Goal: Task Accomplishment & Management: Manage account settings

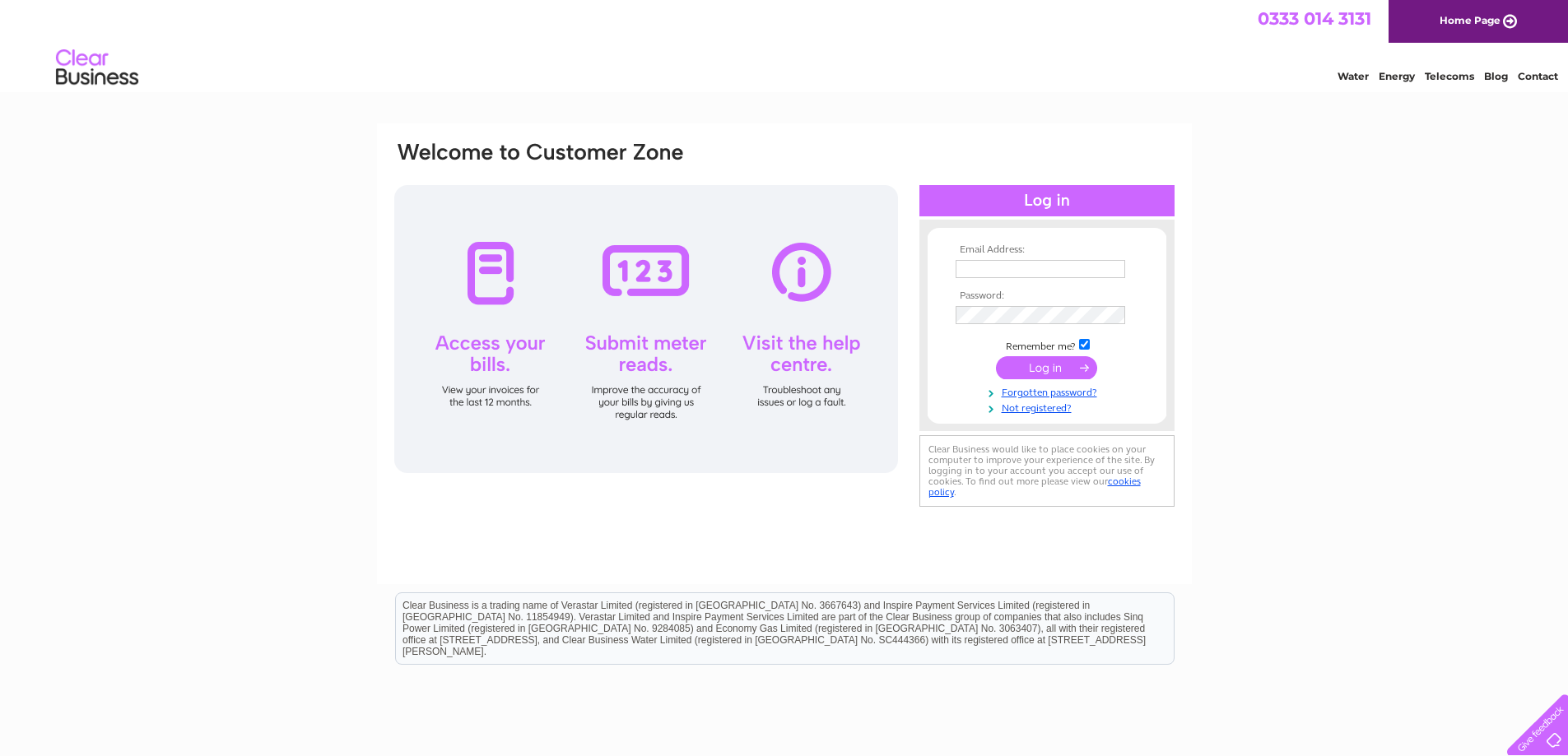
type input "info@ianjohnstonfuneraldirectors.co.uk"
click at [1026, 366] on input "submit" at bounding box center [1046, 368] width 101 height 23
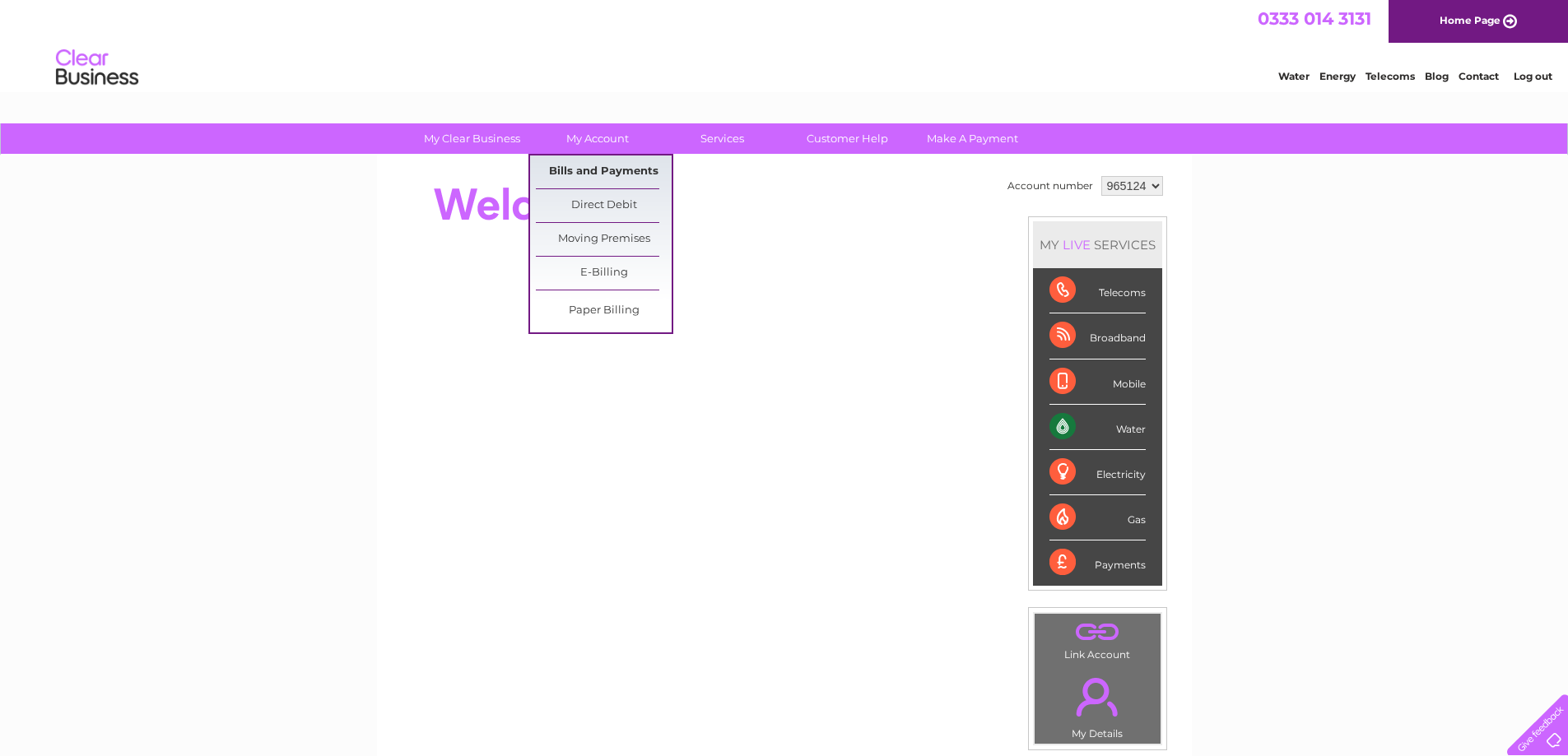
click at [604, 169] on link "Bills and Payments" at bounding box center [604, 172] width 136 height 33
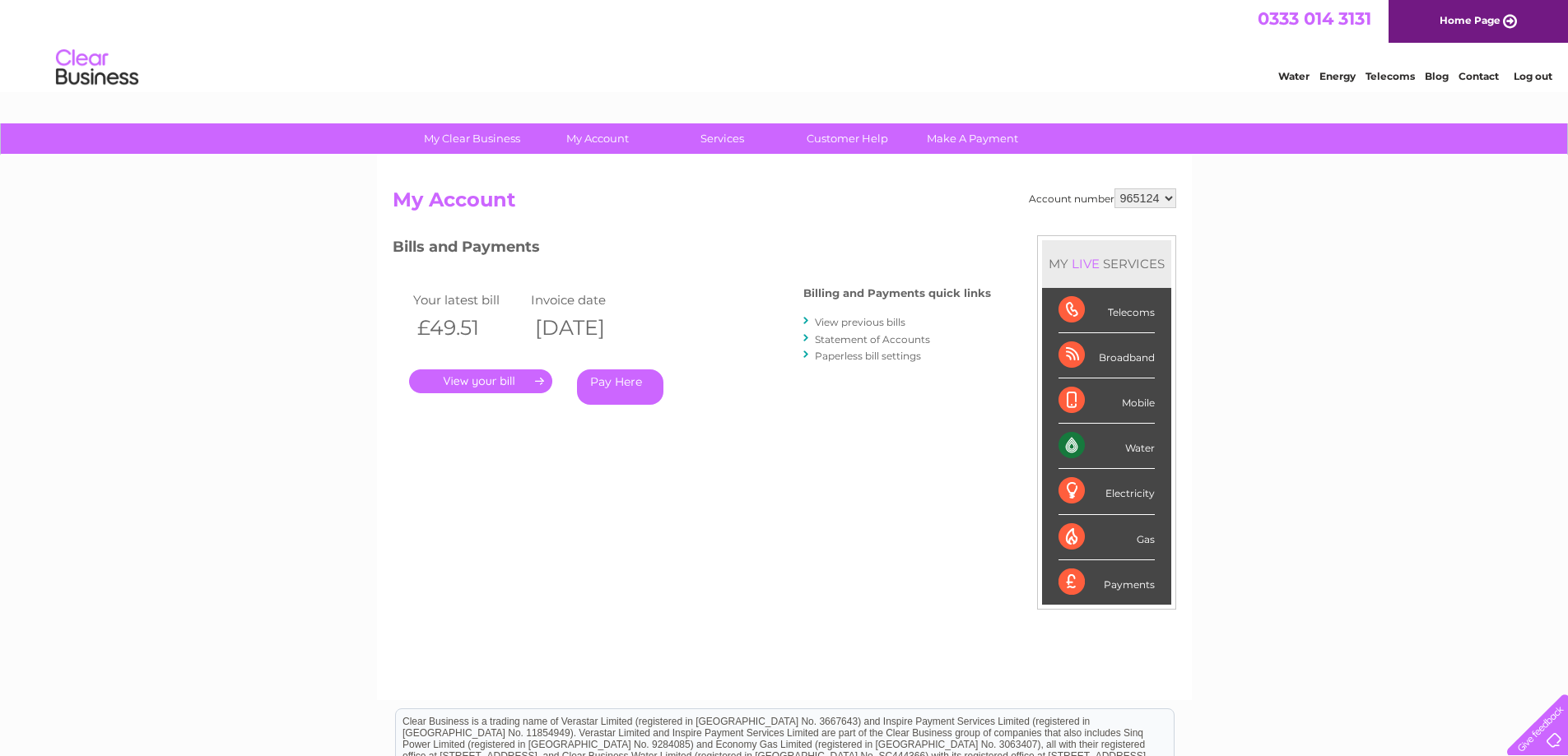
click at [523, 380] on link "." at bounding box center [480, 381] width 144 height 23
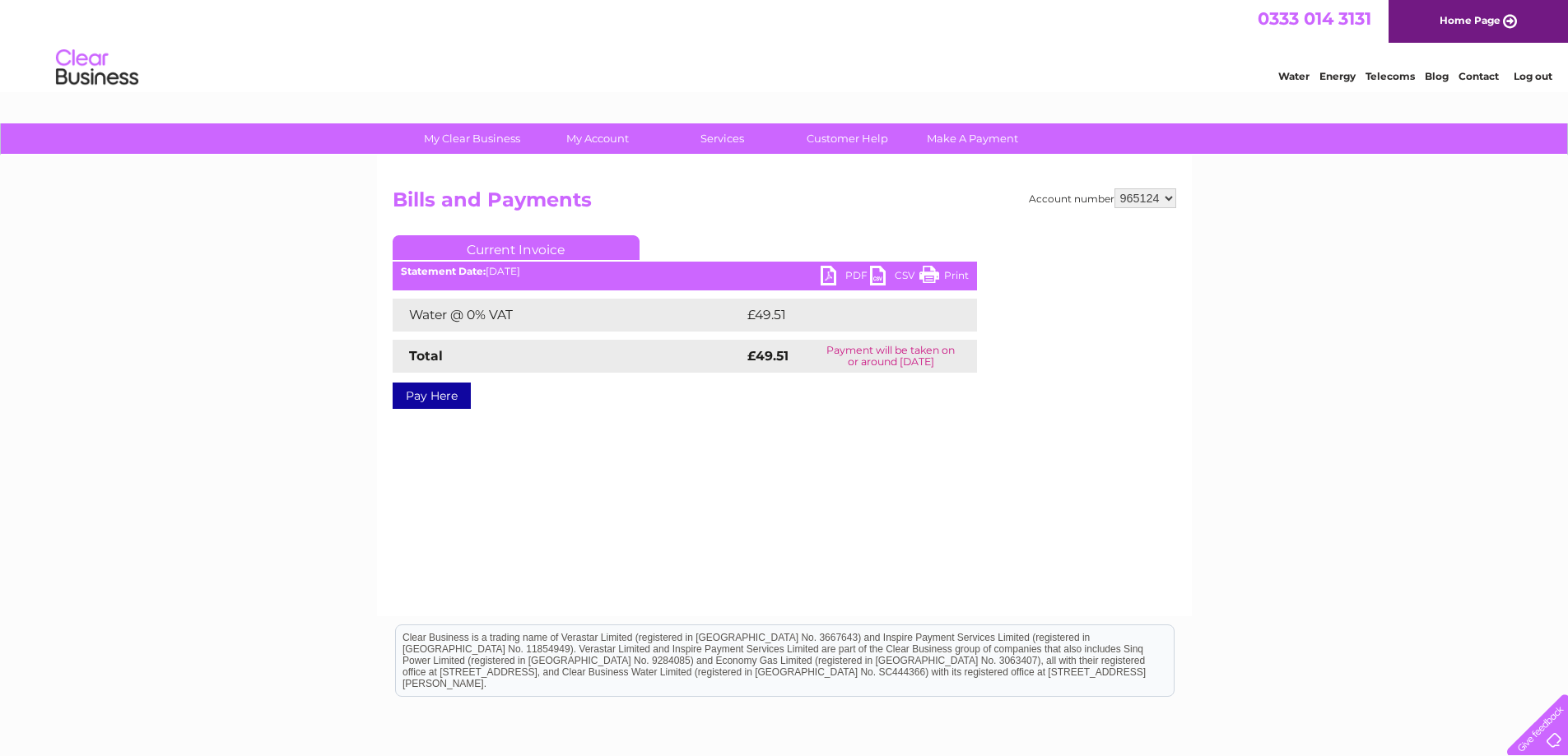
click at [850, 274] on link "PDF" at bounding box center [845, 278] width 50 height 23
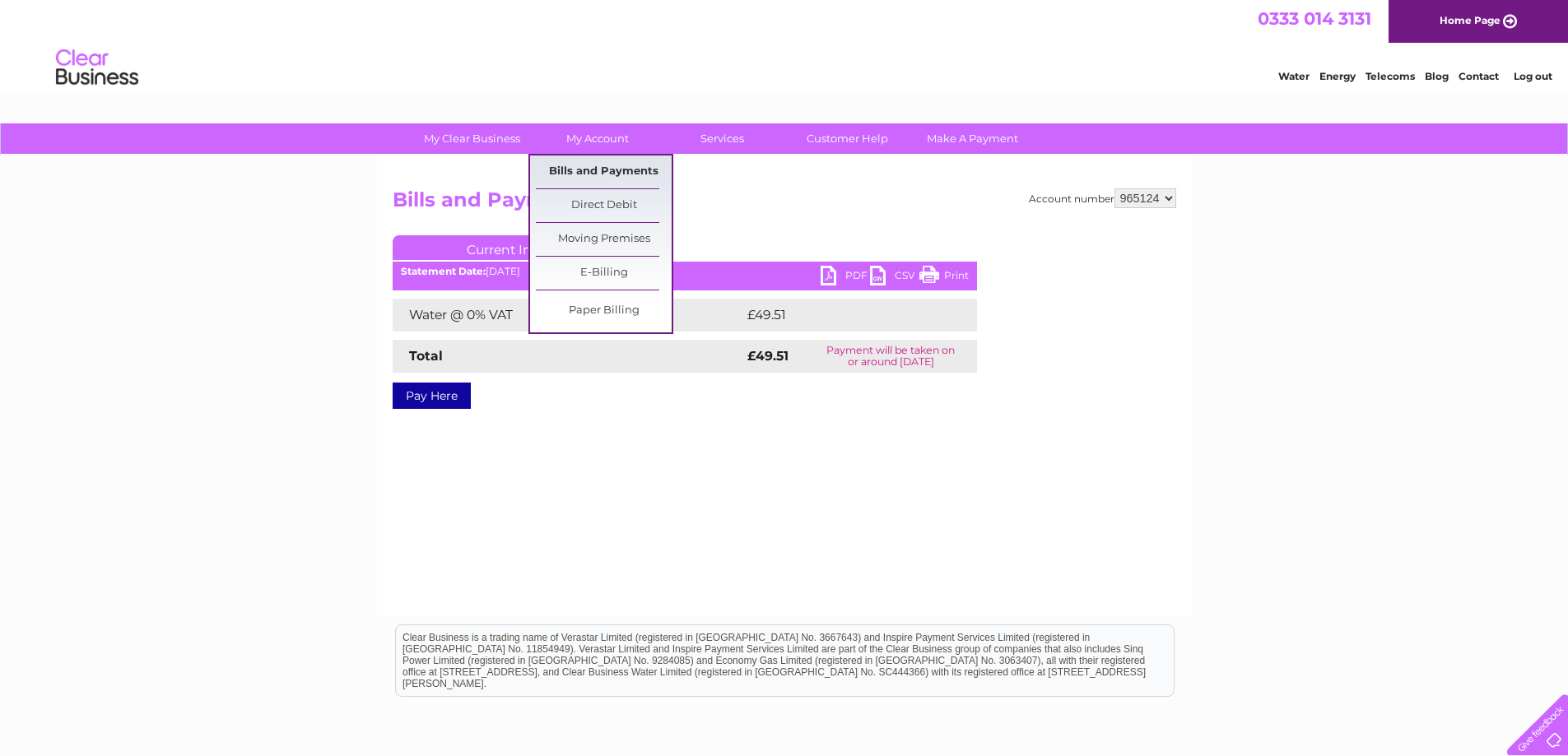
click at [620, 167] on link "Bills and Payments" at bounding box center [604, 172] width 136 height 33
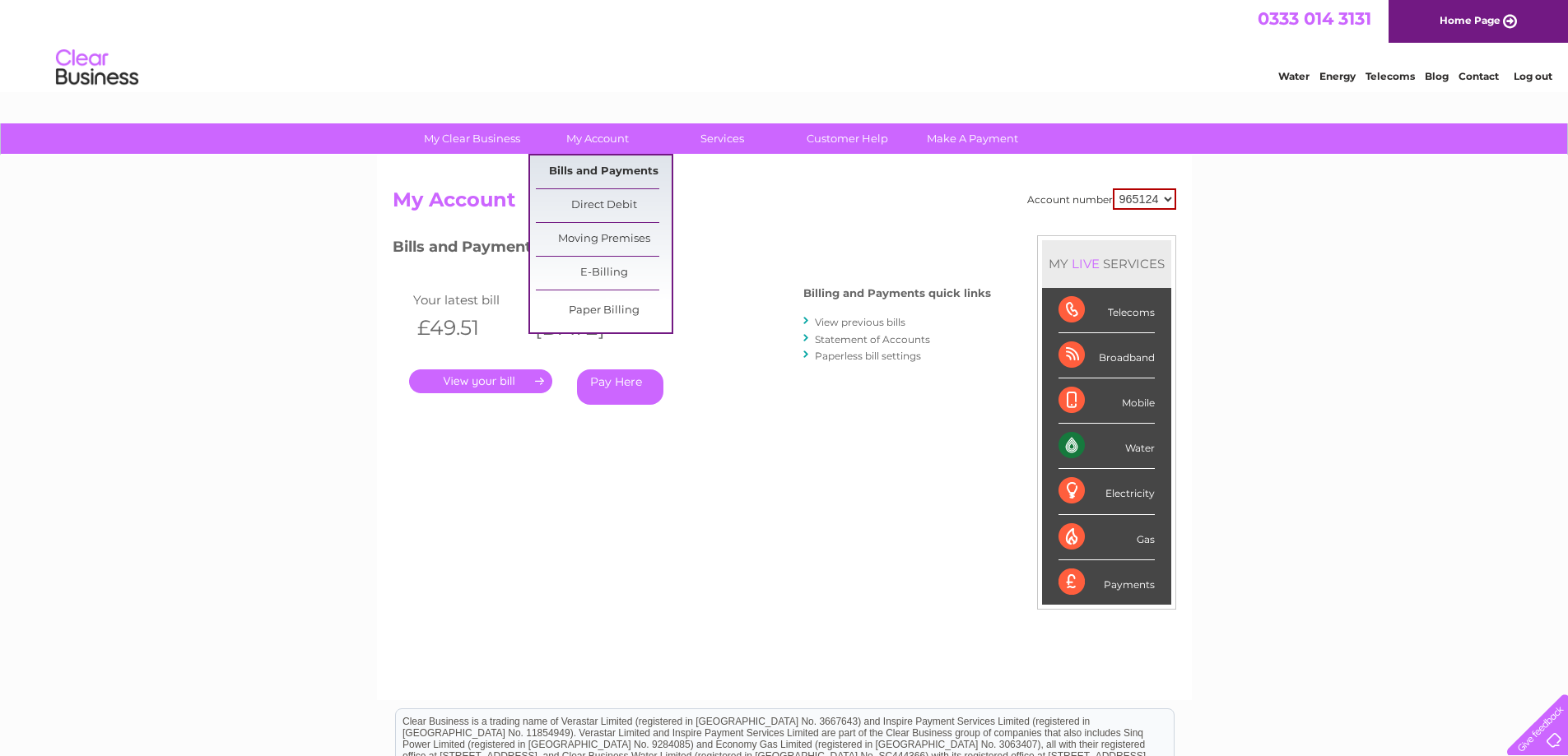
click at [600, 169] on link "Bills and Payments" at bounding box center [604, 172] width 136 height 33
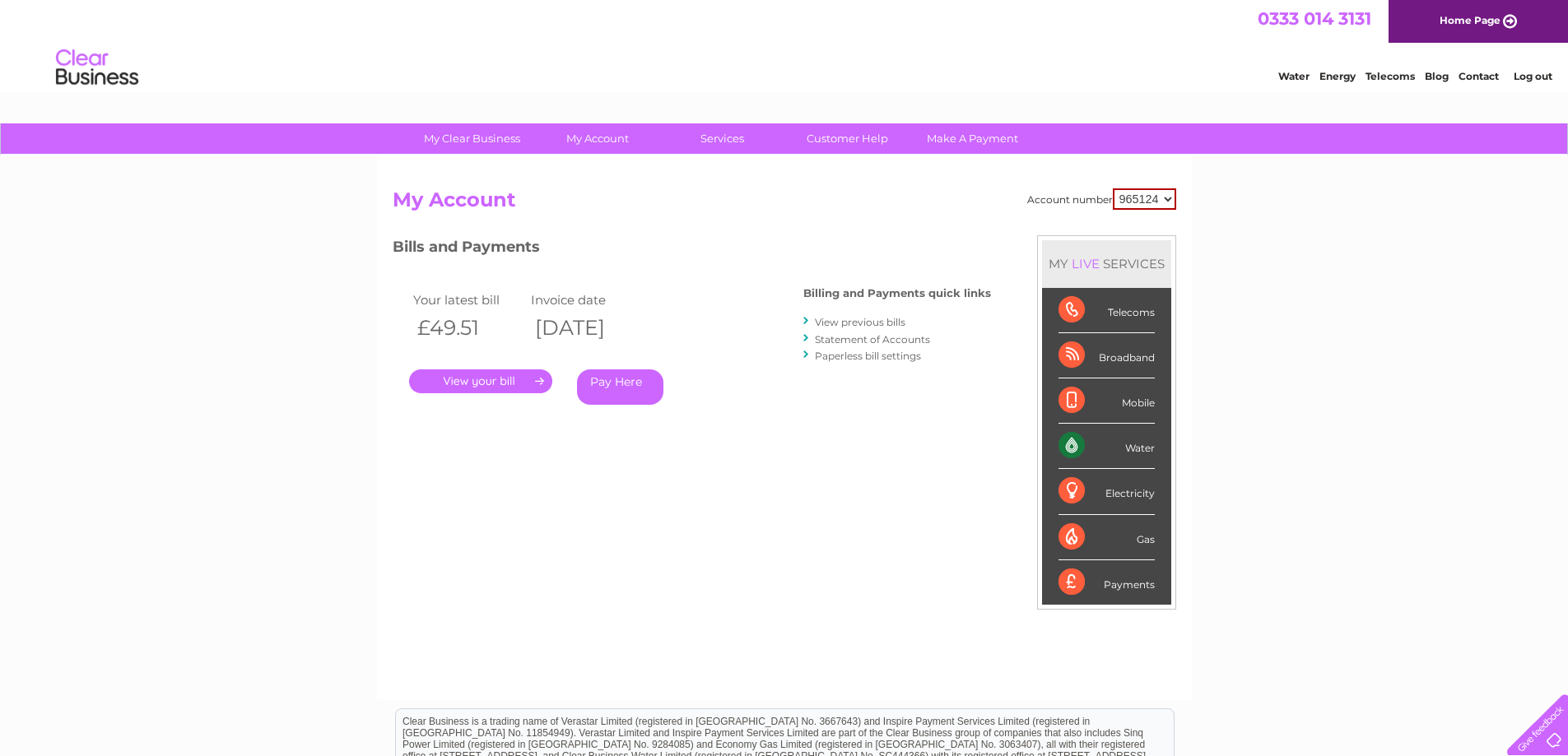
click at [868, 320] on link "View previous bills" at bounding box center [860, 322] width 90 height 12
